Goal: Check status

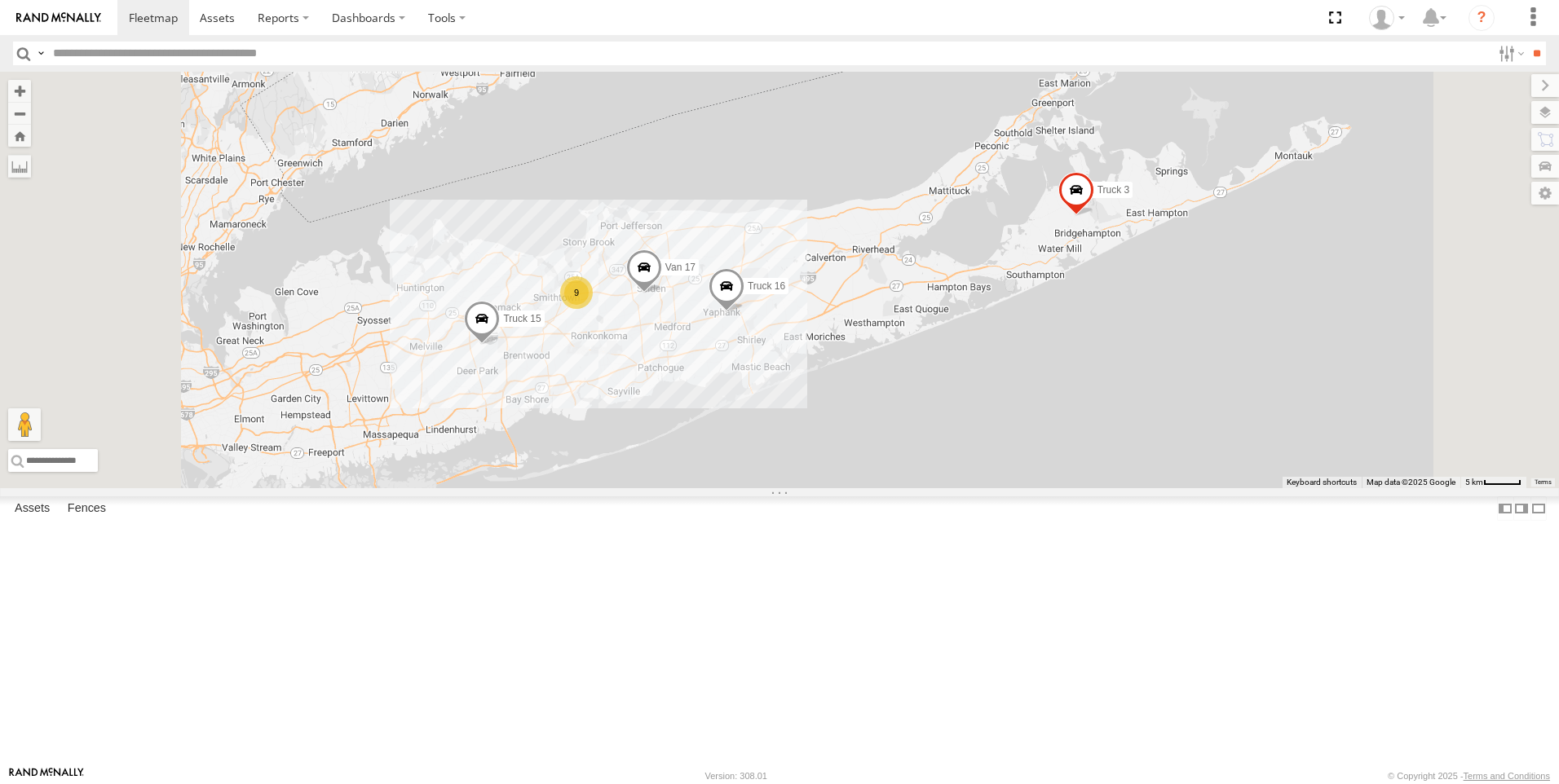
click at [0, 0] on link at bounding box center [0, 0] width 0 height 0
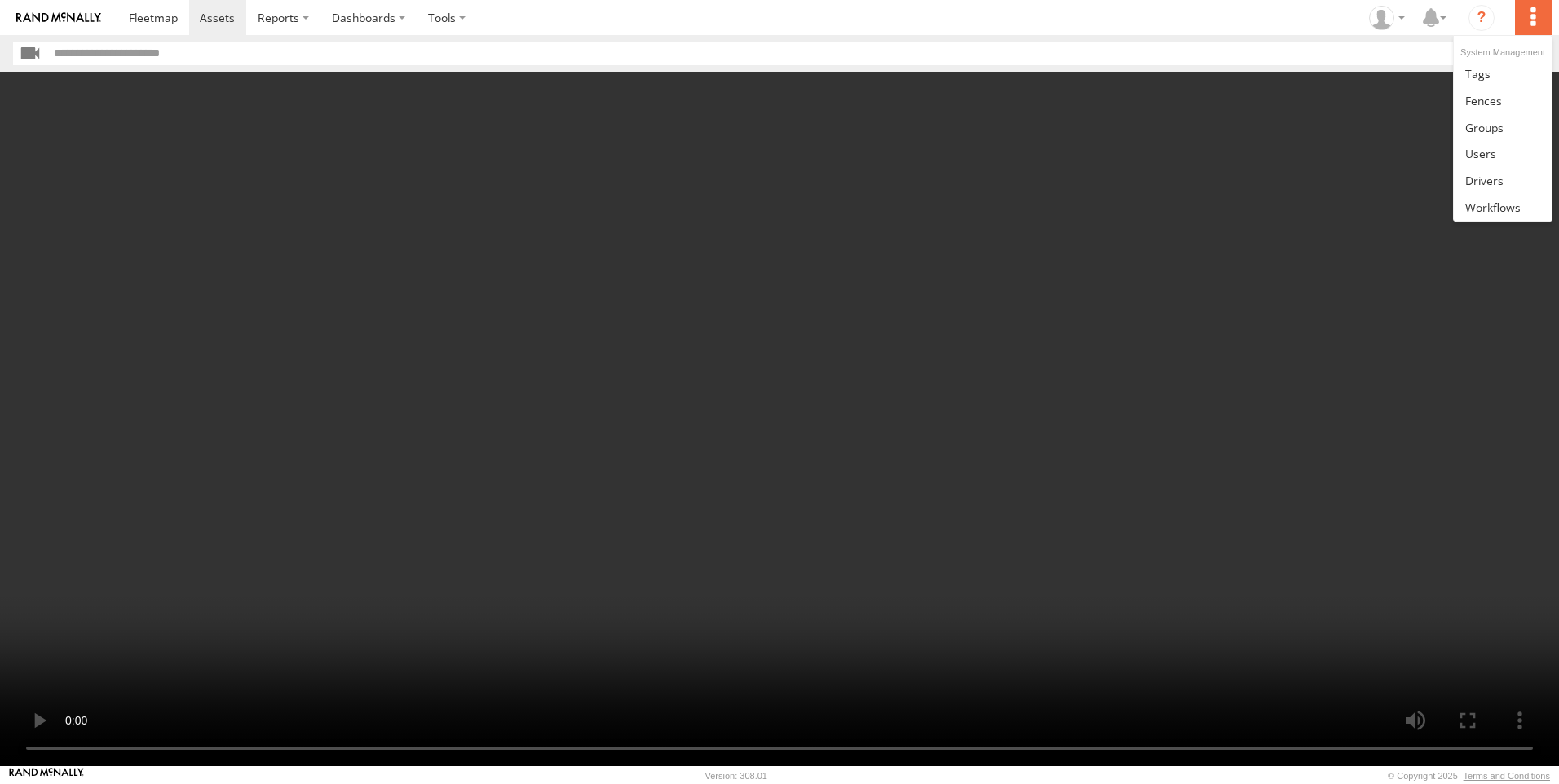
click at [1535, 23] on label at bounding box center [1533, 17] width 36 height 35
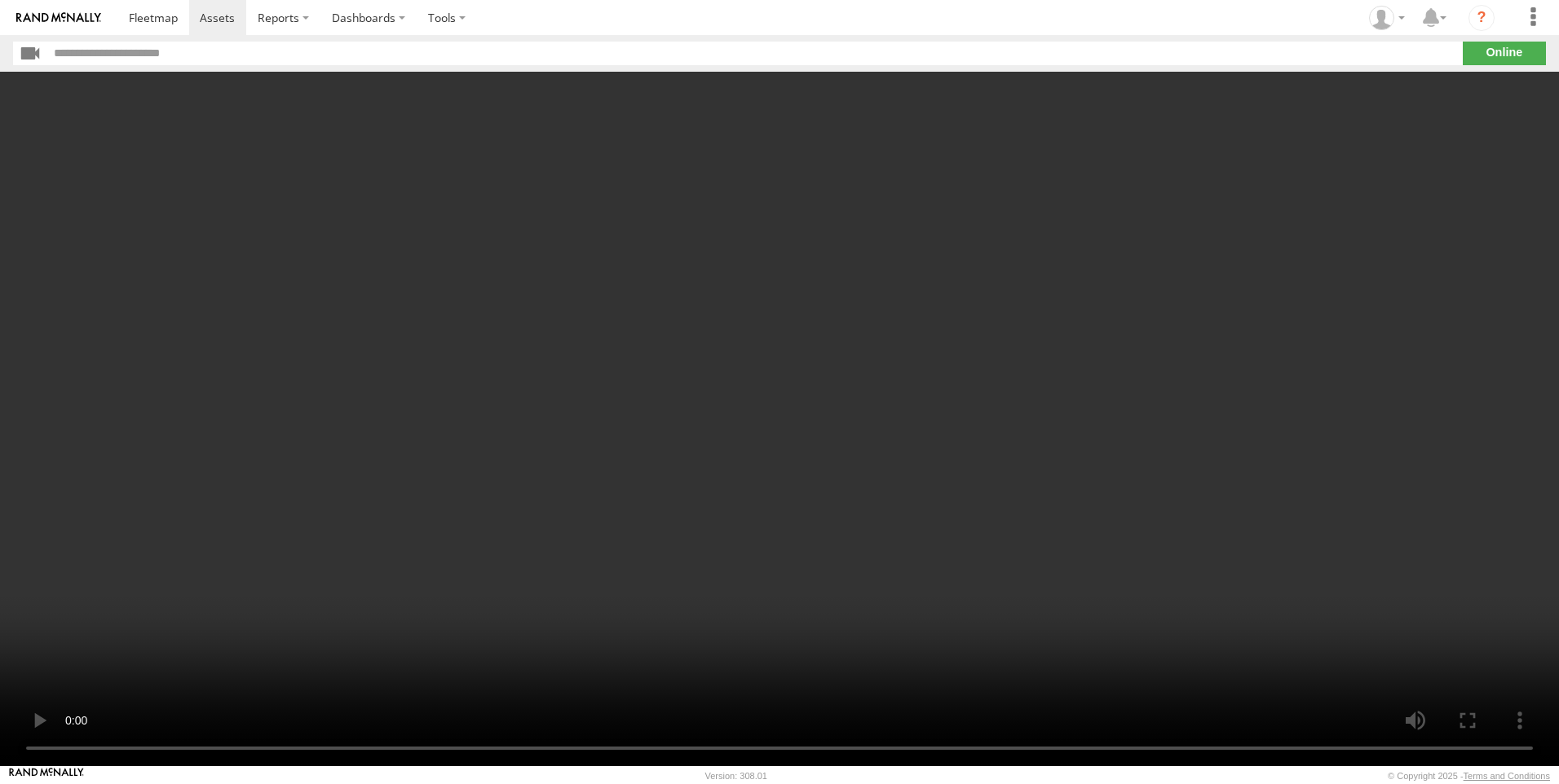
click at [1407, 347] on video at bounding box center [780, 419] width 1559 height 694
drag, startPoint x: 1425, startPoint y: 595, endPoint x: 1408, endPoint y: 580, distance: 22.7
click at [1406, 559] on video at bounding box center [780, 419] width 1559 height 694
click at [1094, 528] on video at bounding box center [780, 419] width 1559 height 694
click at [511, 450] on video at bounding box center [780, 419] width 1559 height 694
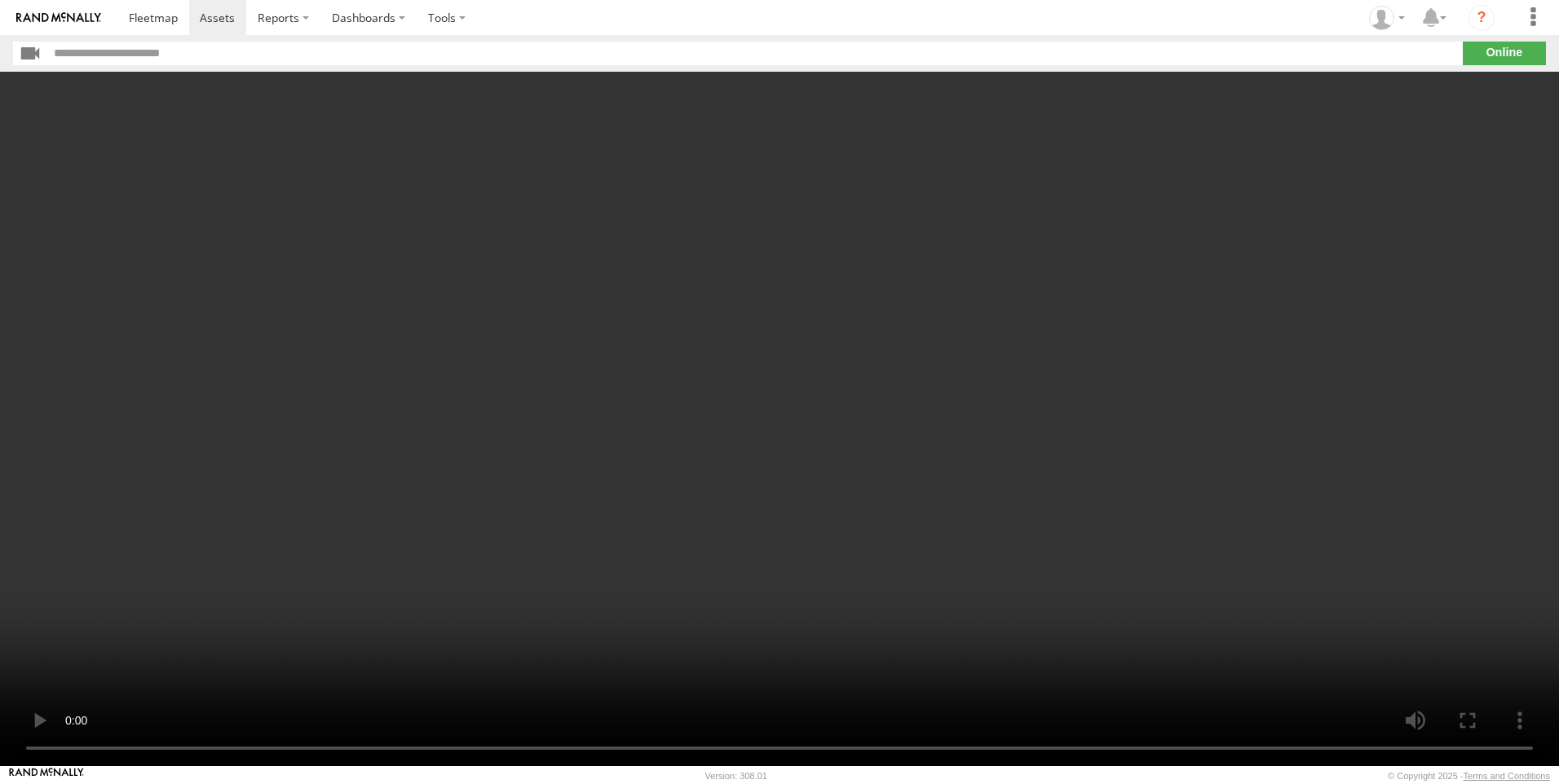
click at [643, 415] on video at bounding box center [780, 419] width 1559 height 694
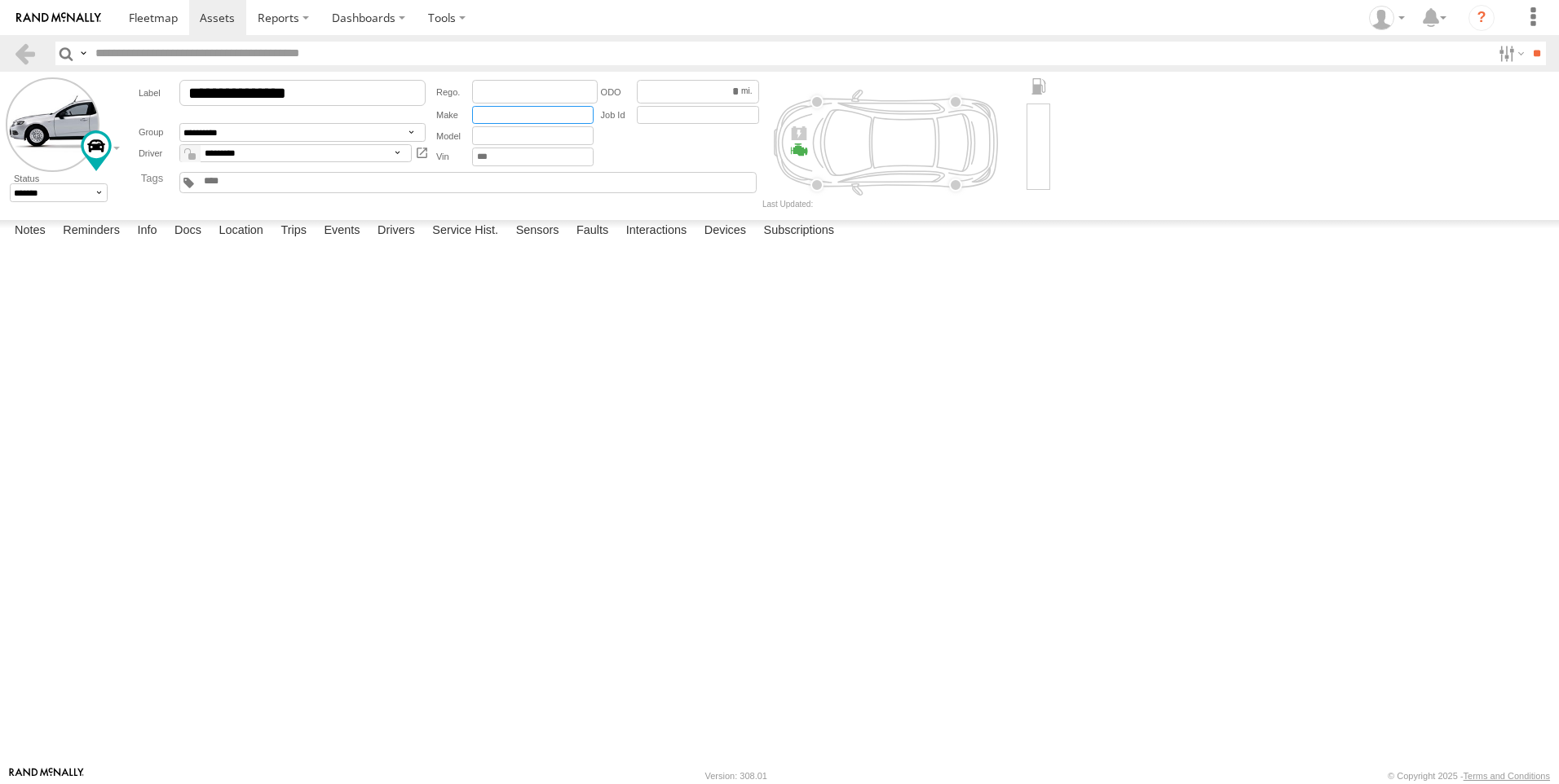
click at [474, 117] on input "text" at bounding box center [533, 115] width 122 height 18
